Goal: Task Accomplishment & Management: Manage account settings

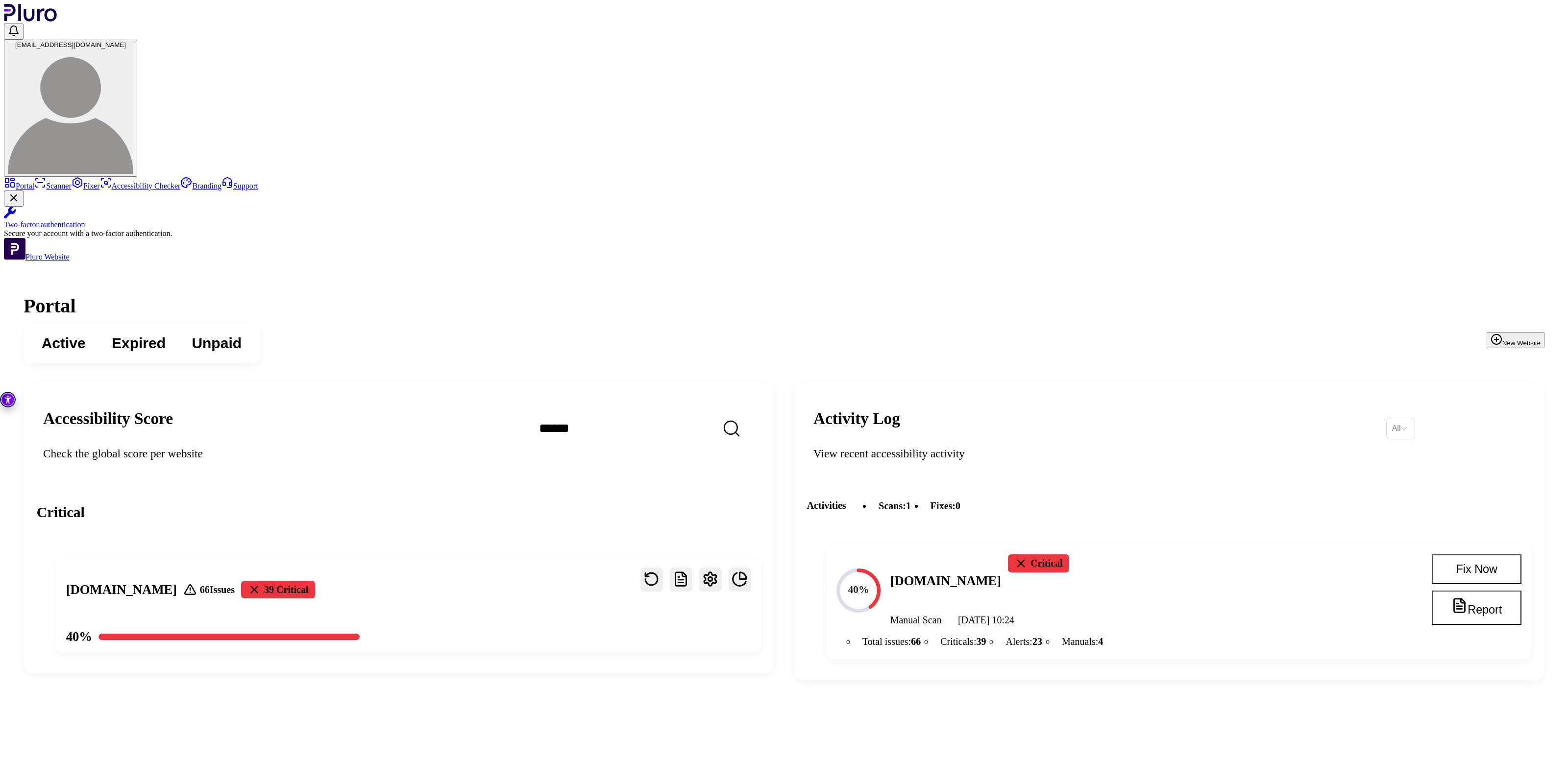
click at [126, 41] on span "dfhf@dh.com" at bounding box center [70, 45] width 111 height 8
click at [1484, 173] on link "Log out" at bounding box center [1501, 168] width 35 height 8
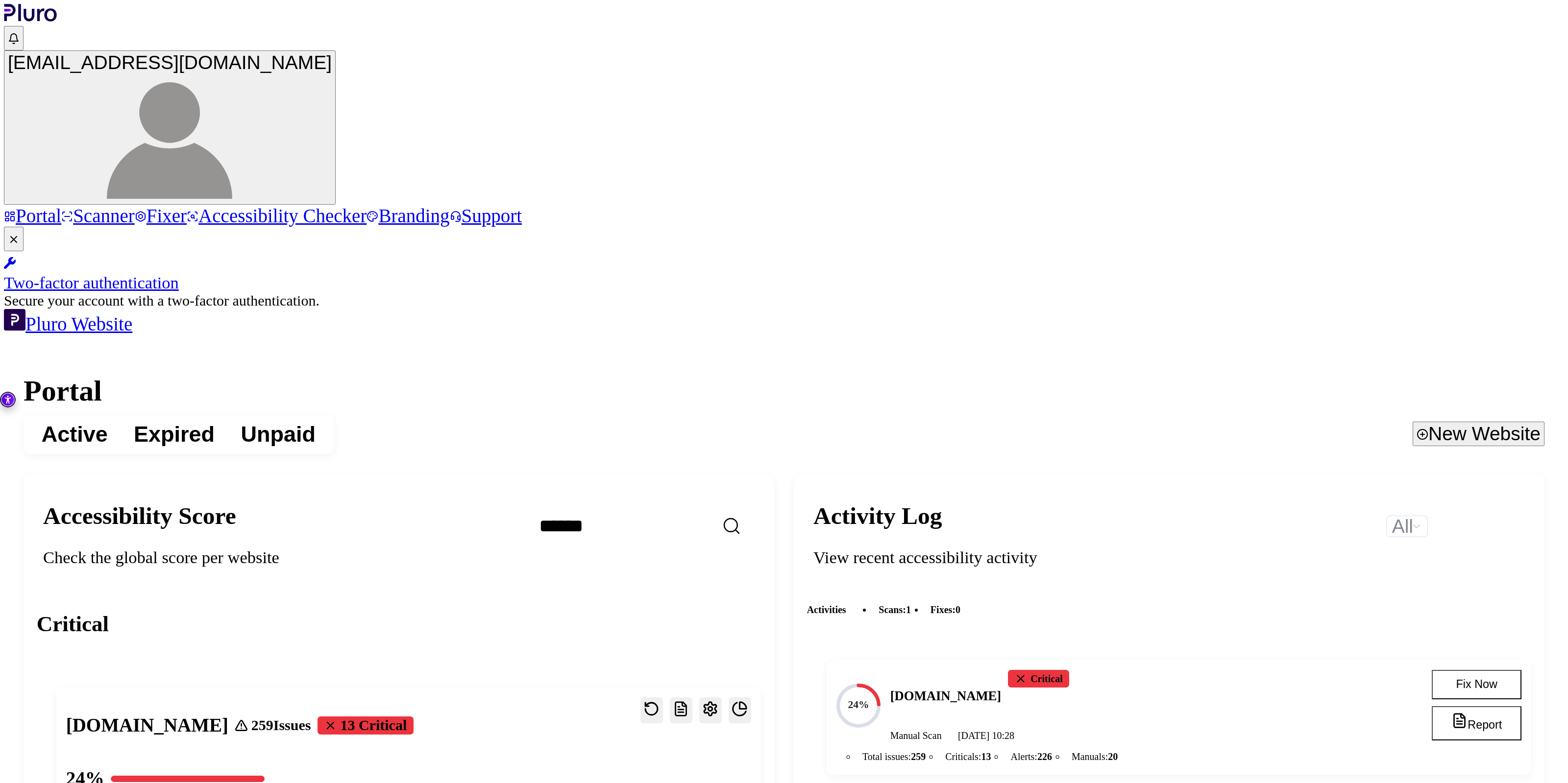
drag, startPoint x: 384, startPoint y: 2, endPoint x: 1446, endPoint y: 40, distance: 1062.7
click at [332, 52] on span "thftftyhtu@dhdttf.com" at bounding box center [169, 62] width 324 height 21
click at [1484, 175] on link "Log out" at bounding box center [1501, 170] width 35 height 8
